Goal: Use online tool/utility: Use online tool/utility

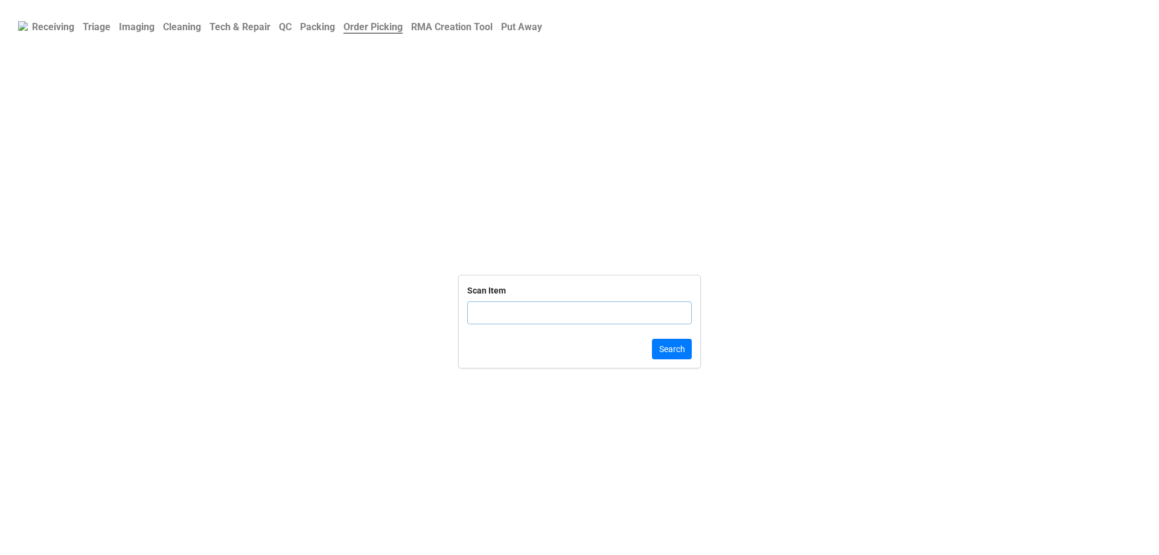
click at [508, 323] on input "text" at bounding box center [579, 312] width 225 height 23
click button "Search" at bounding box center [672, 349] width 40 height 21
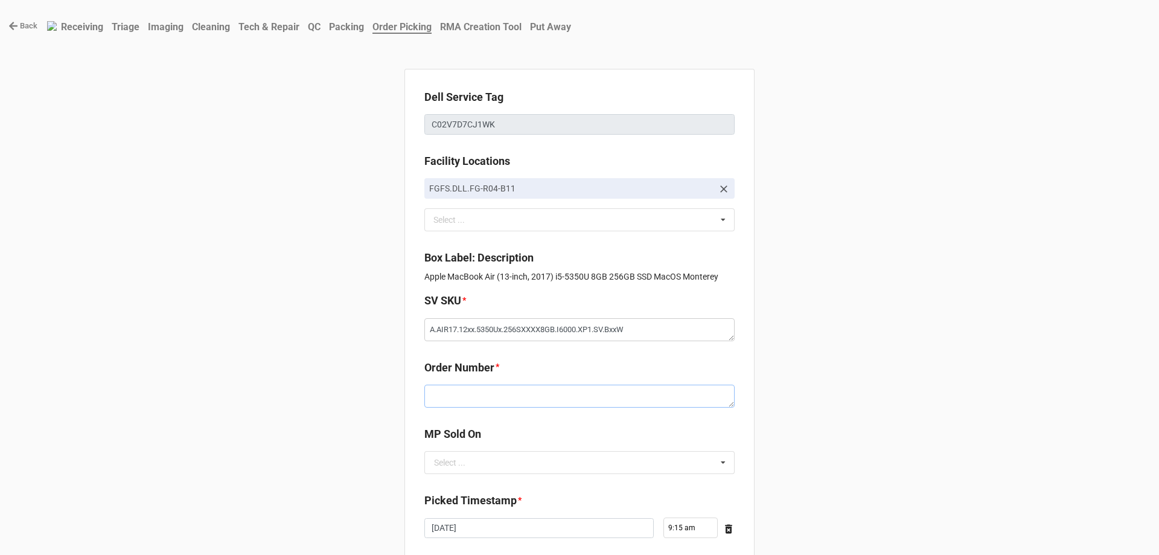
click at [432, 394] on textarea at bounding box center [579, 396] width 310 height 23
paste textarea "5032974"
type textarea "x"
type textarea "5032974"
click at [477, 462] on input "text" at bounding box center [580, 463] width 309 height 22
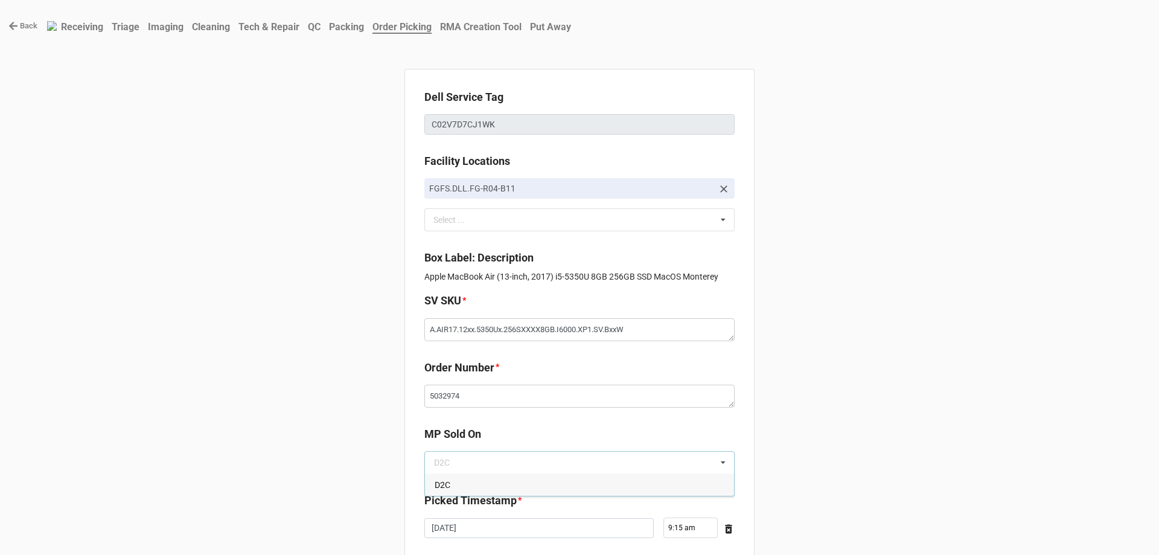
click at [467, 494] on div "D2C" at bounding box center [579, 484] width 309 height 22
type textarea "x"
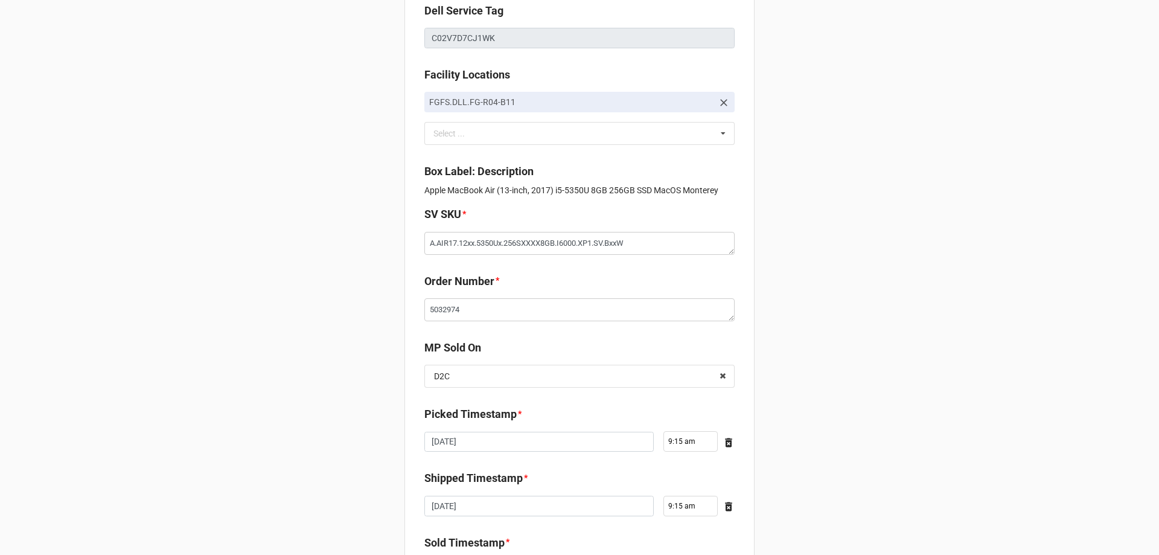
scroll to position [204, 0]
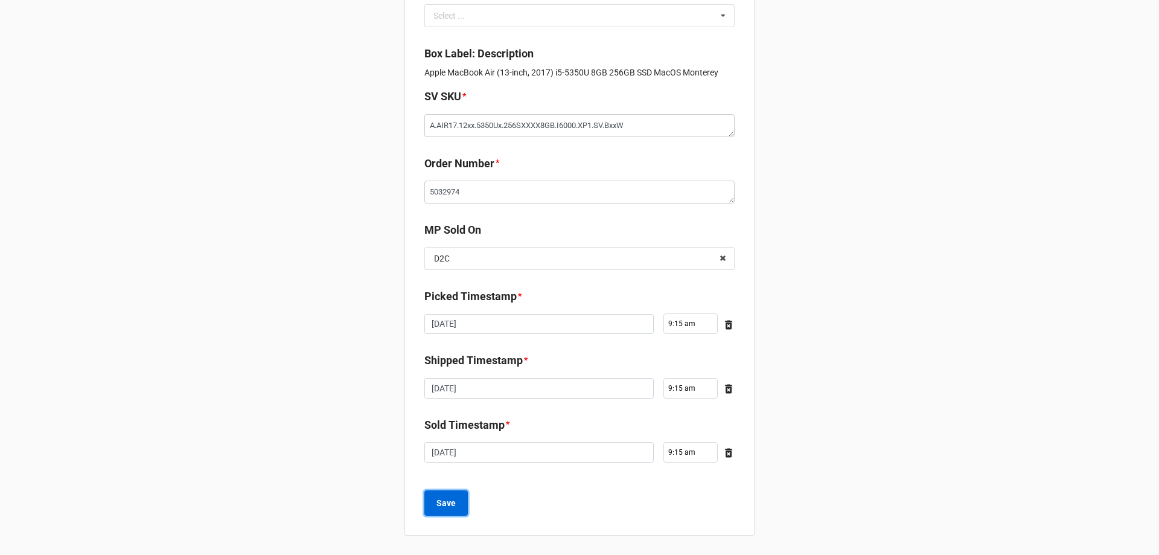
click at [442, 500] on b "Save" at bounding box center [445, 503] width 19 height 13
